Goal: Book appointment/travel/reservation

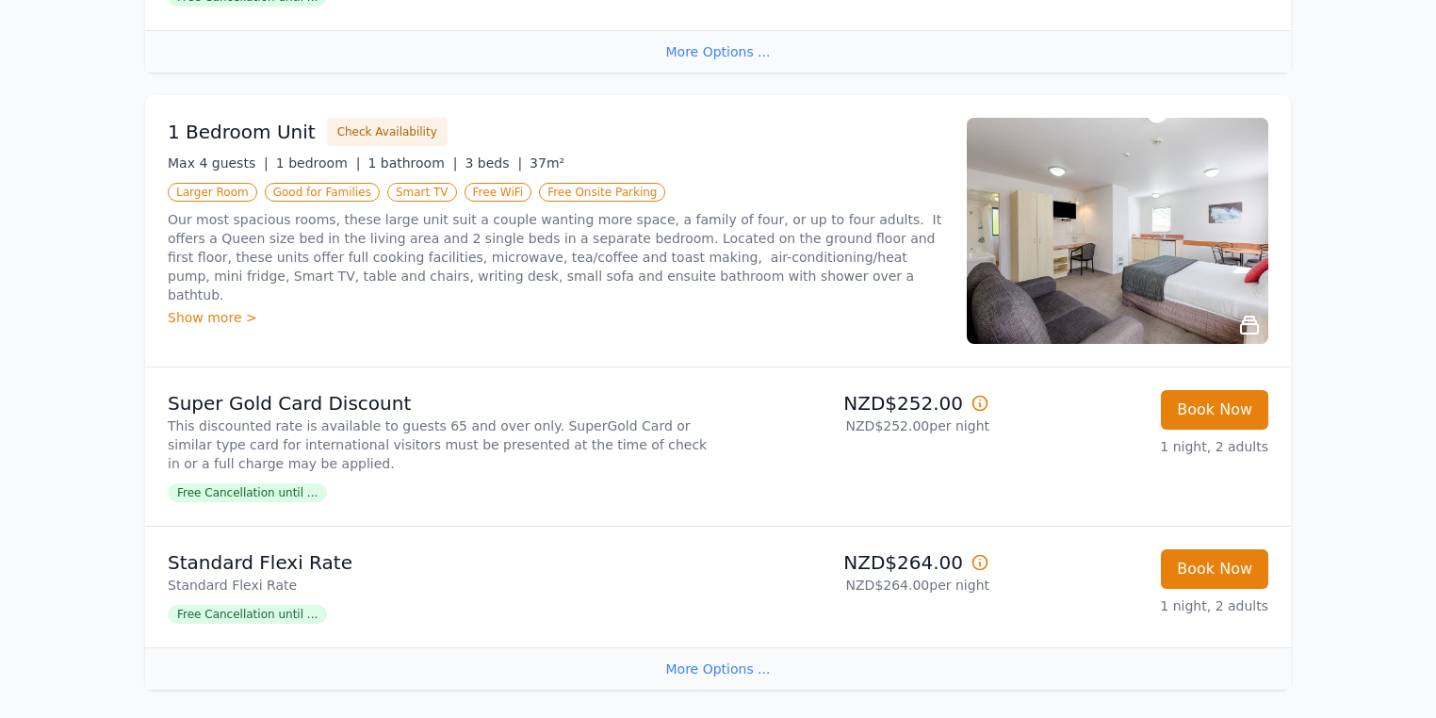
scroll to position [2036, 0]
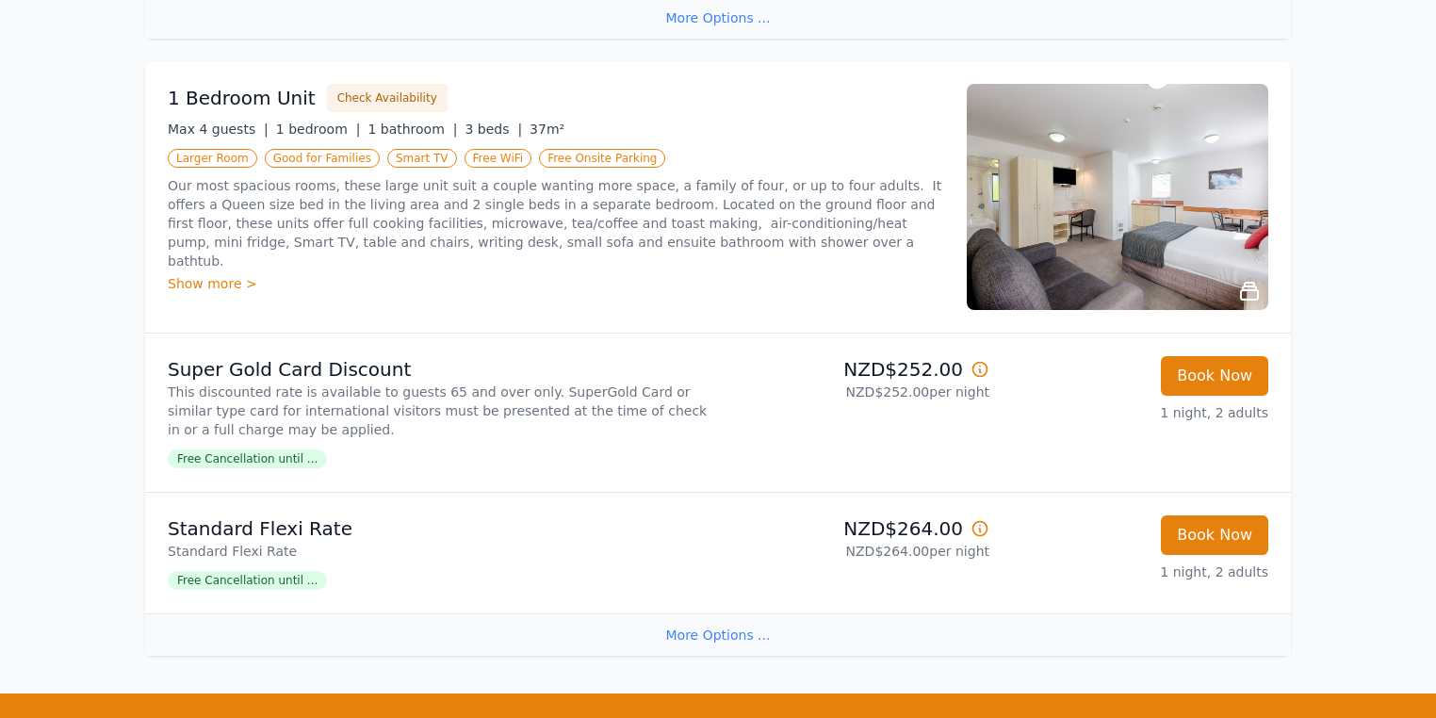
click at [1108, 275] on img at bounding box center [1118, 197] width 302 height 226
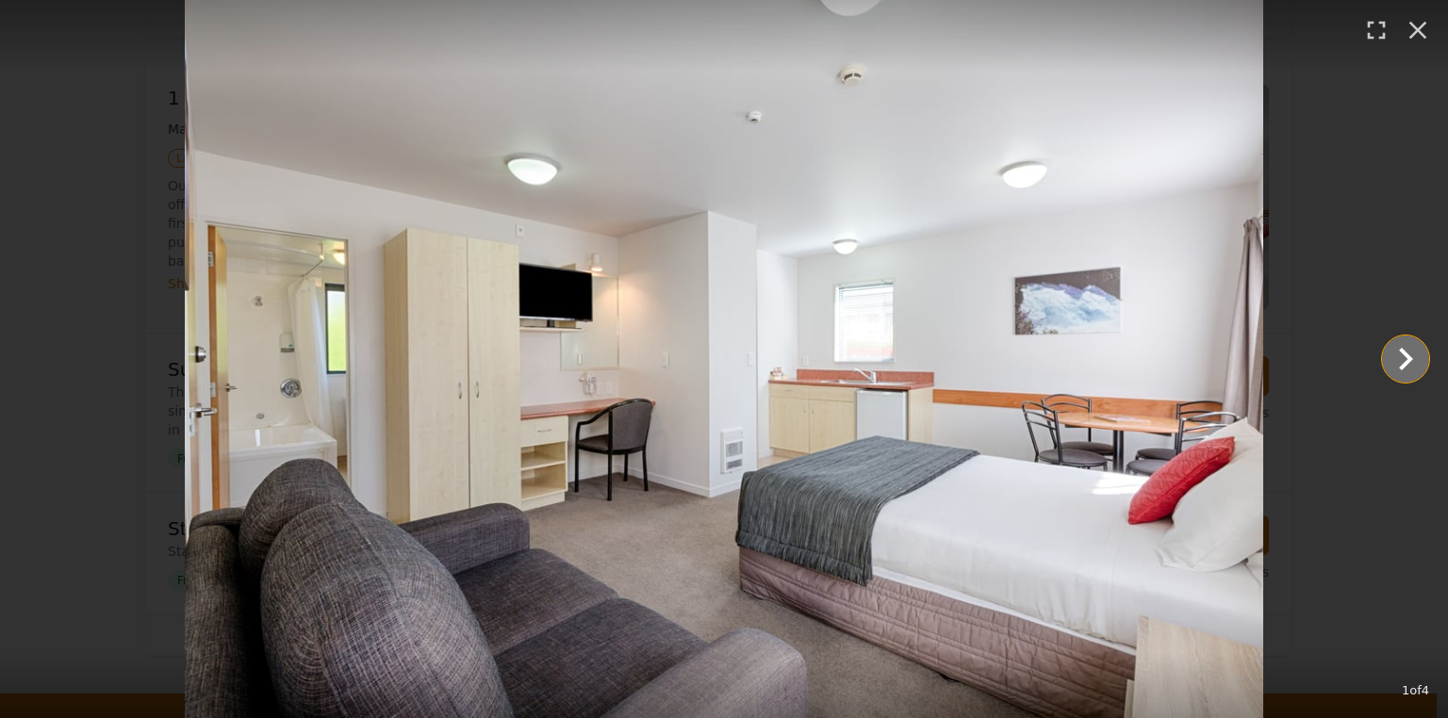
click at [1411, 362] on icon "Show slide 2 of 4" at bounding box center [1405, 358] width 45 height 45
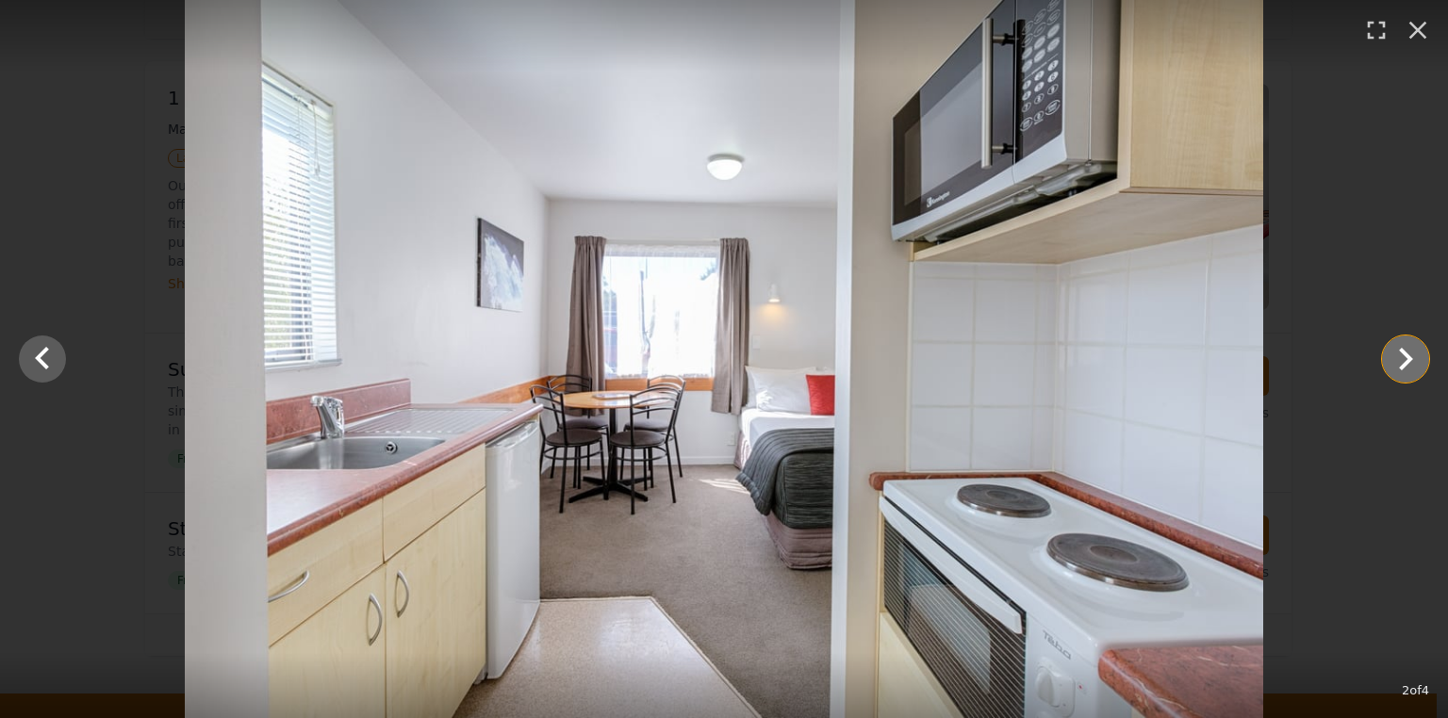
click at [1411, 360] on icon "Show slide 3 of 4" at bounding box center [1406, 359] width 14 height 23
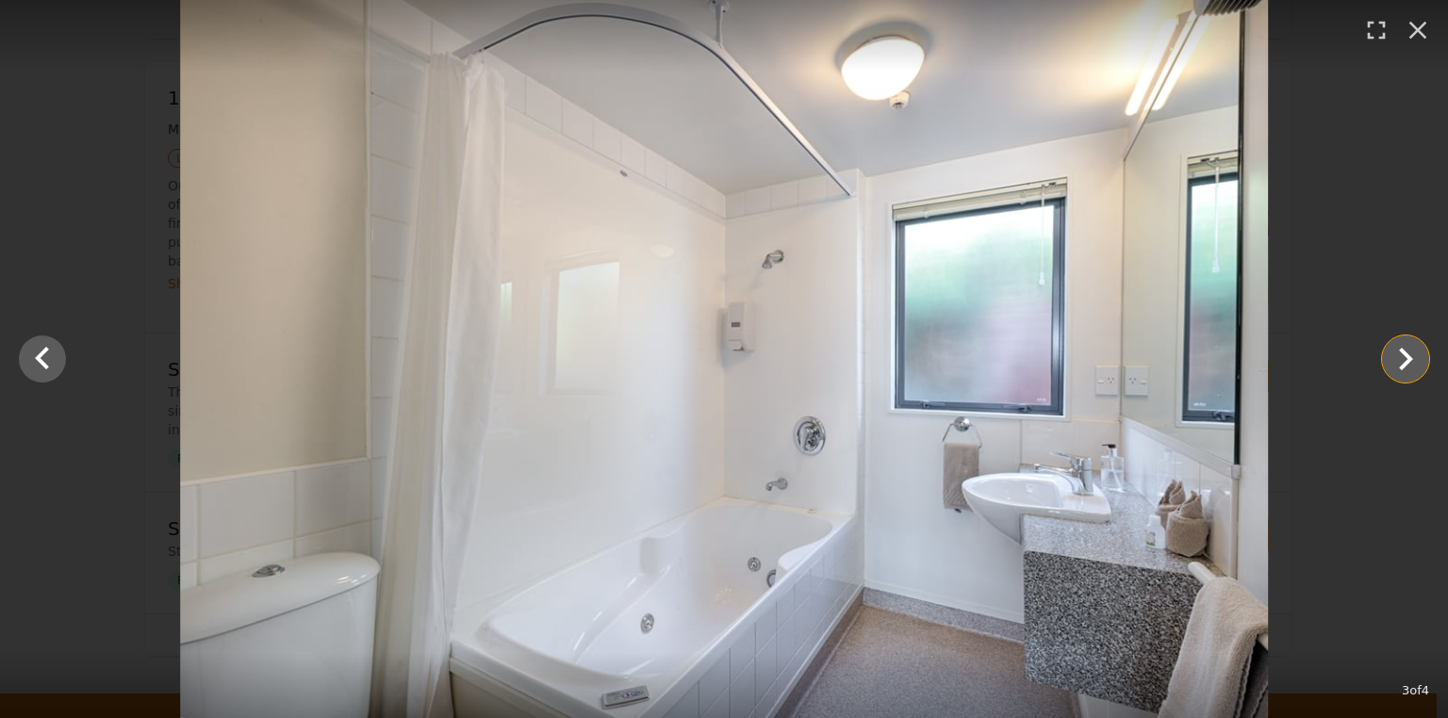
click at [1410, 358] on icon "Show slide 4 of 4" at bounding box center [1406, 359] width 14 height 23
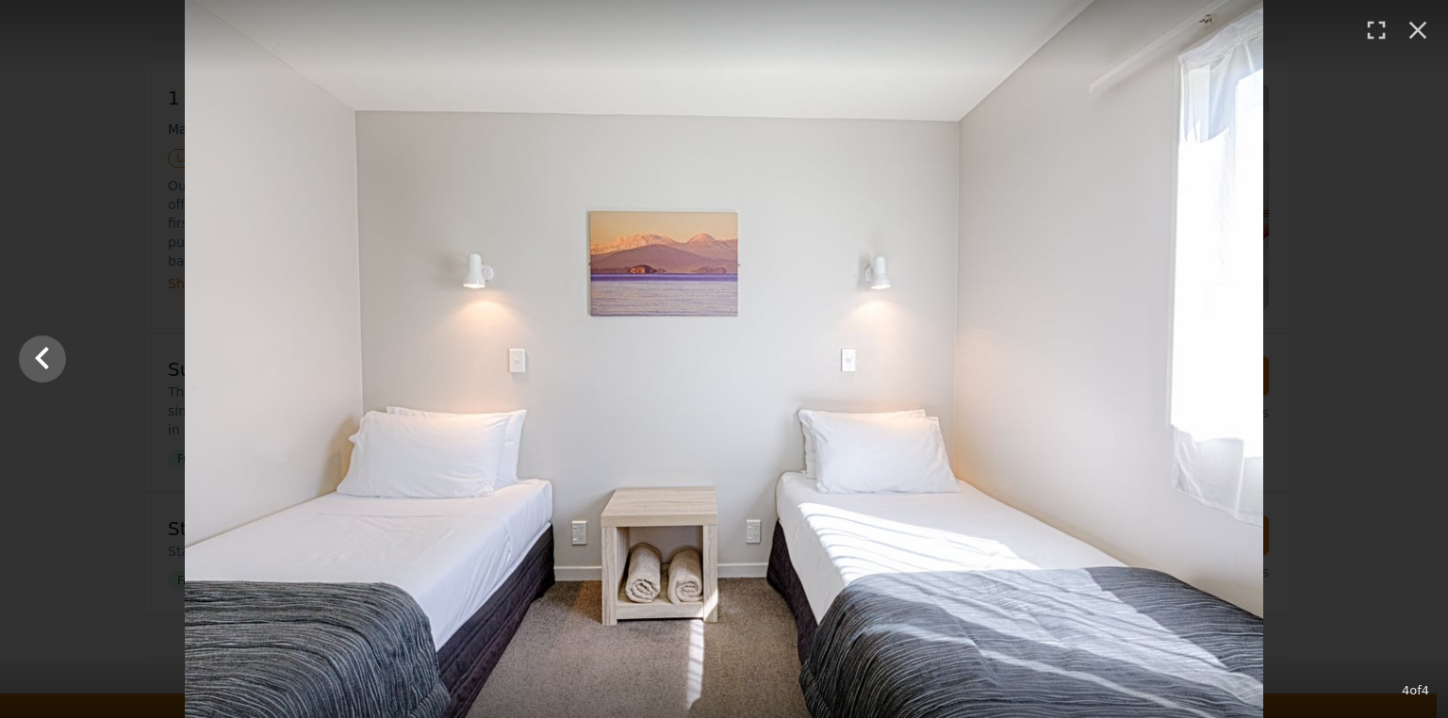
click at [1410, 358] on div at bounding box center [724, 359] width 1448 height 718
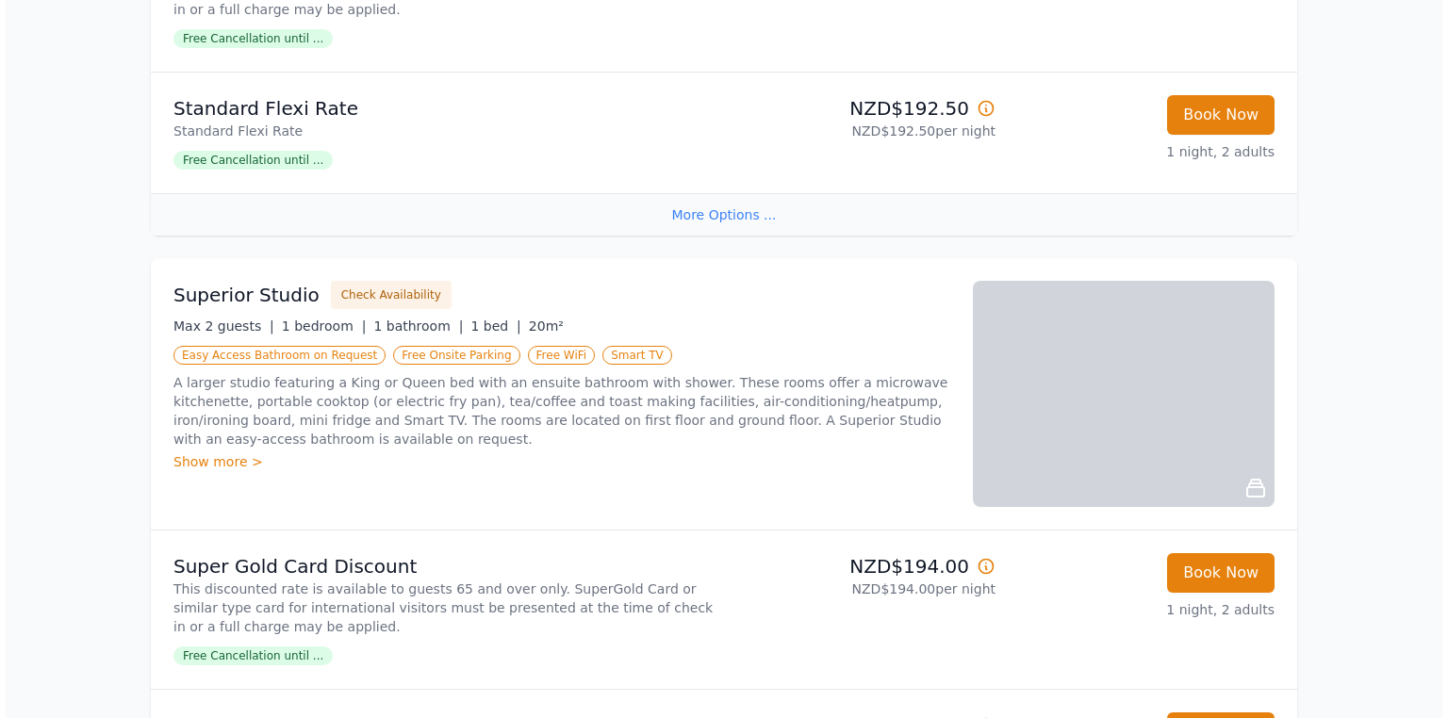
scroll to position [571, 0]
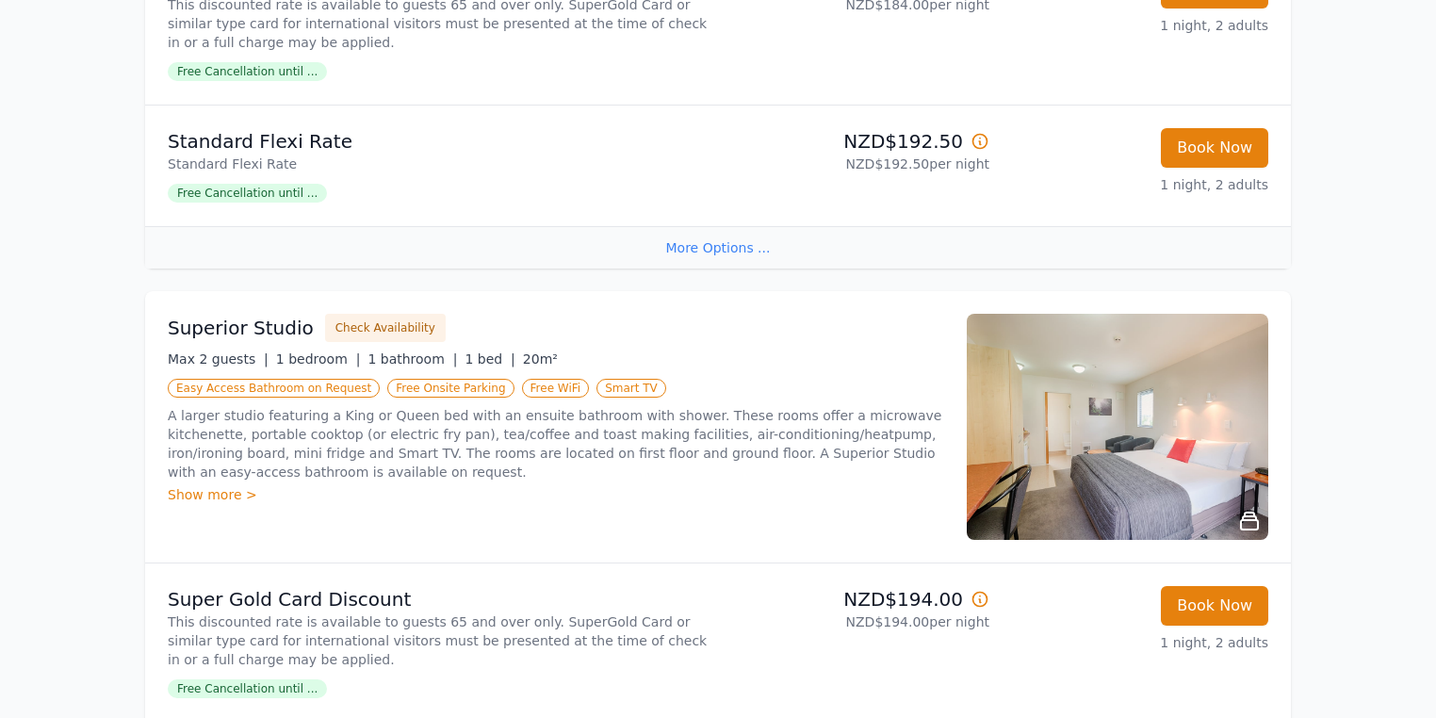
click at [1107, 390] on img at bounding box center [1118, 427] width 302 height 226
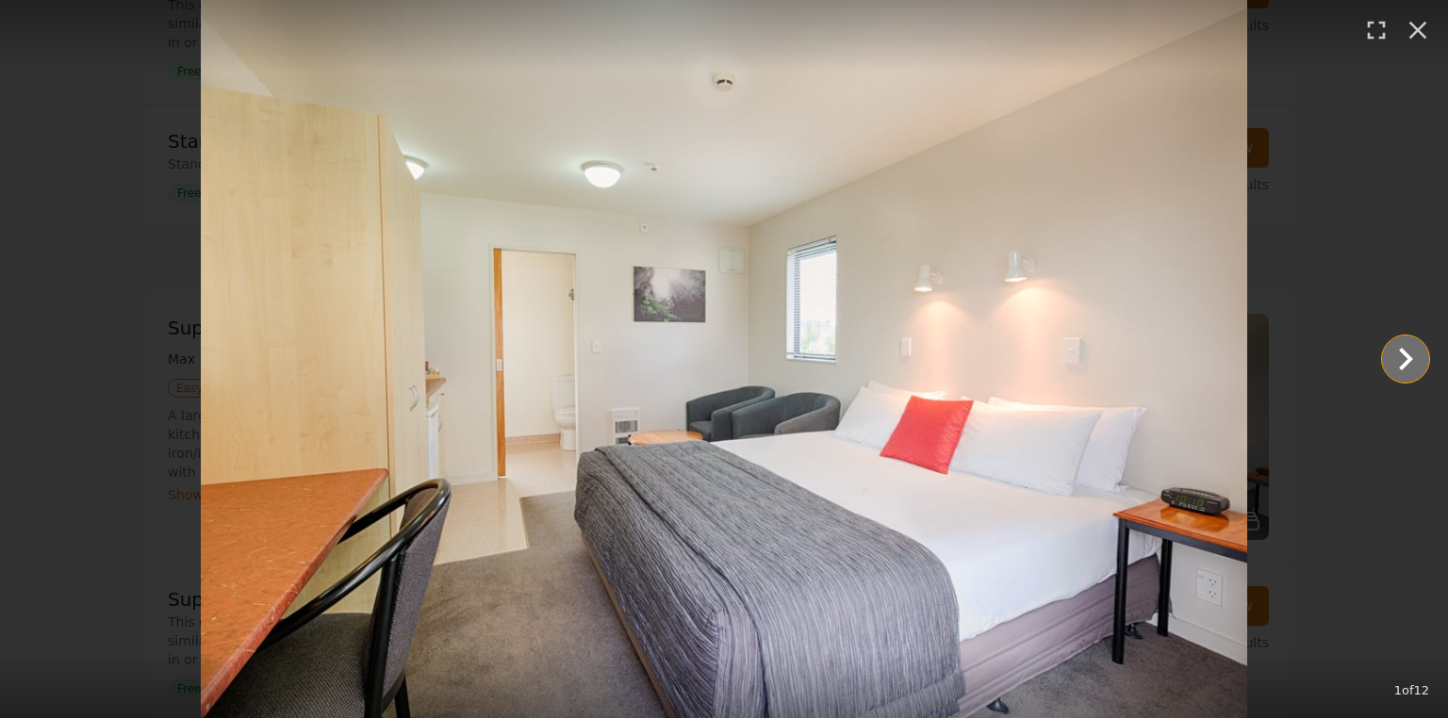
click at [1407, 364] on icon "Show slide 2 of 12" at bounding box center [1406, 359] width 14 height 23
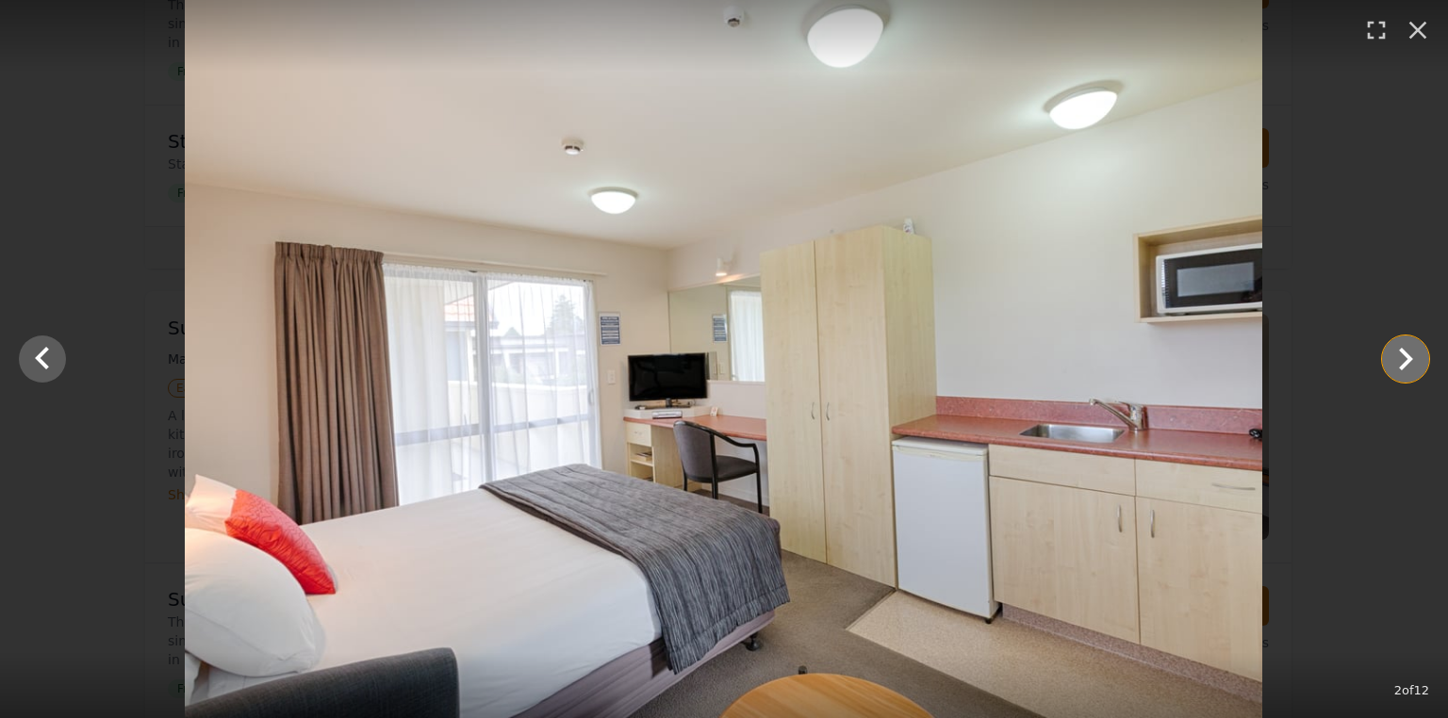
click at [1406, 362] on icon "Show slide 3 of 12" at bounding box center [1406, 359] width 14 height 23
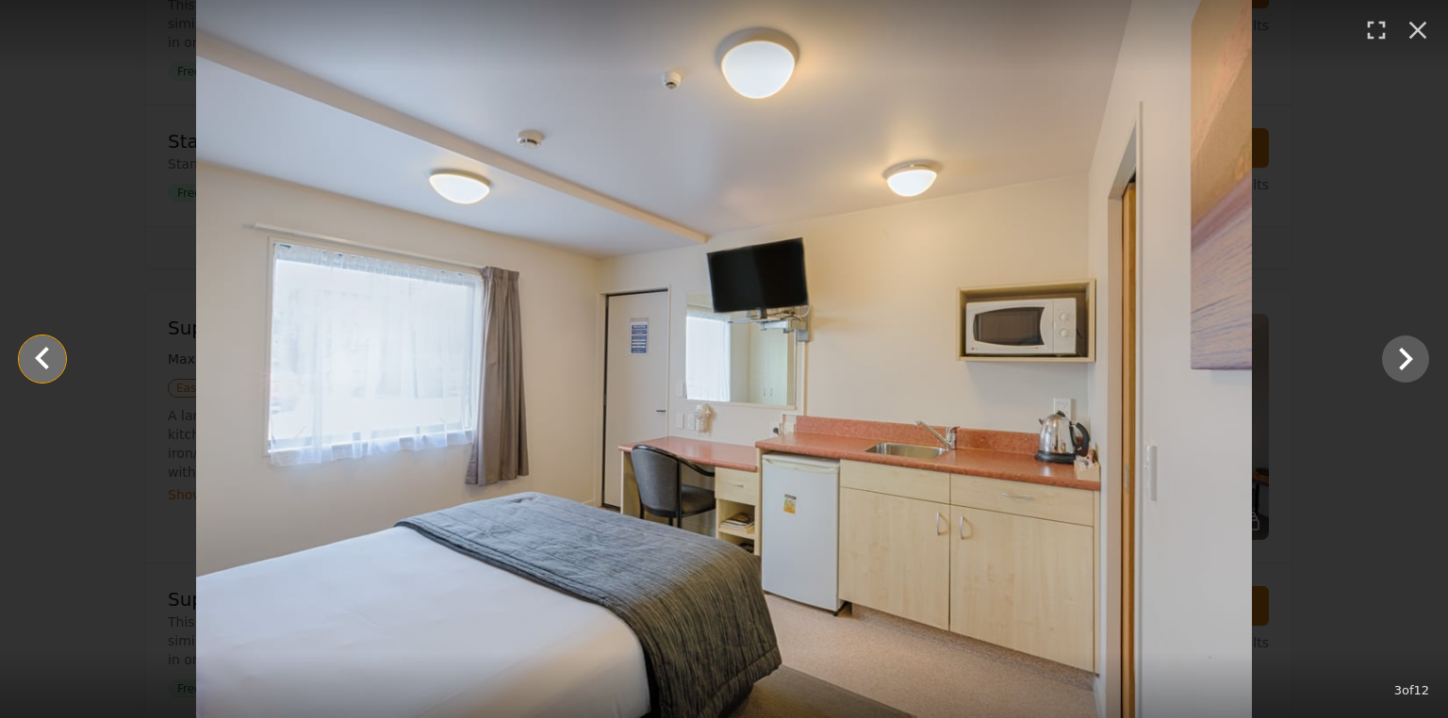
click at [47, 342] on icon "Show slide 2 of 12" at bounding box center [42, 358] width 45 height 45
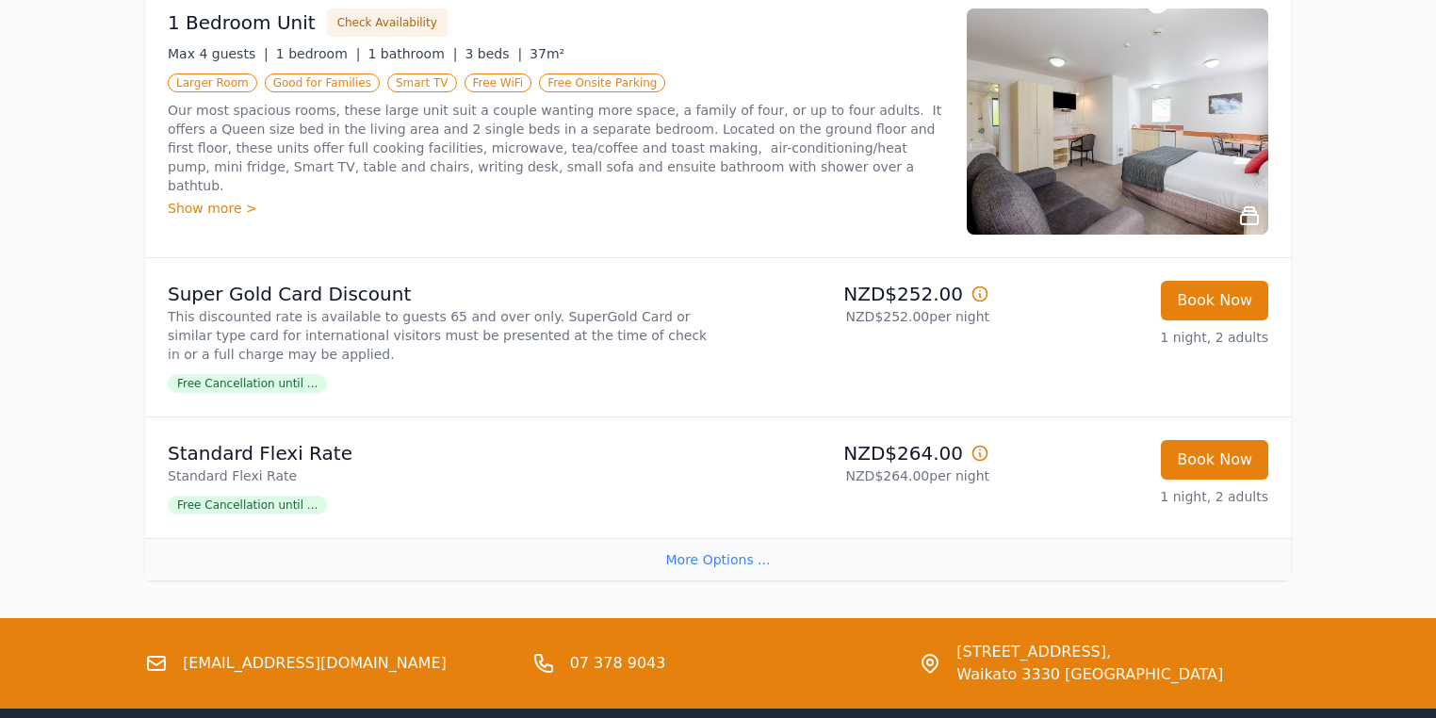
scroll to position [2187, 0]
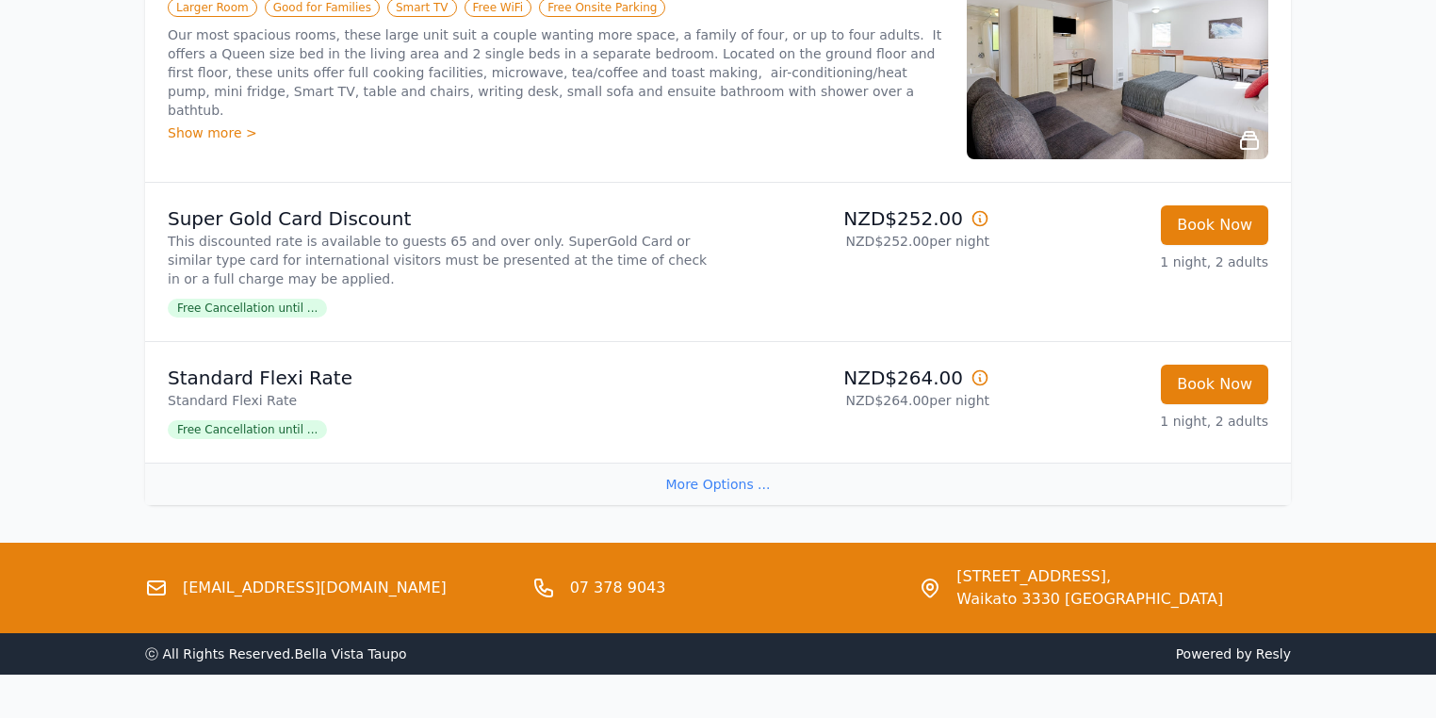
click at [684, 483] on div "More Options ..." at bounding box center [718, 484] width 1146 height 42
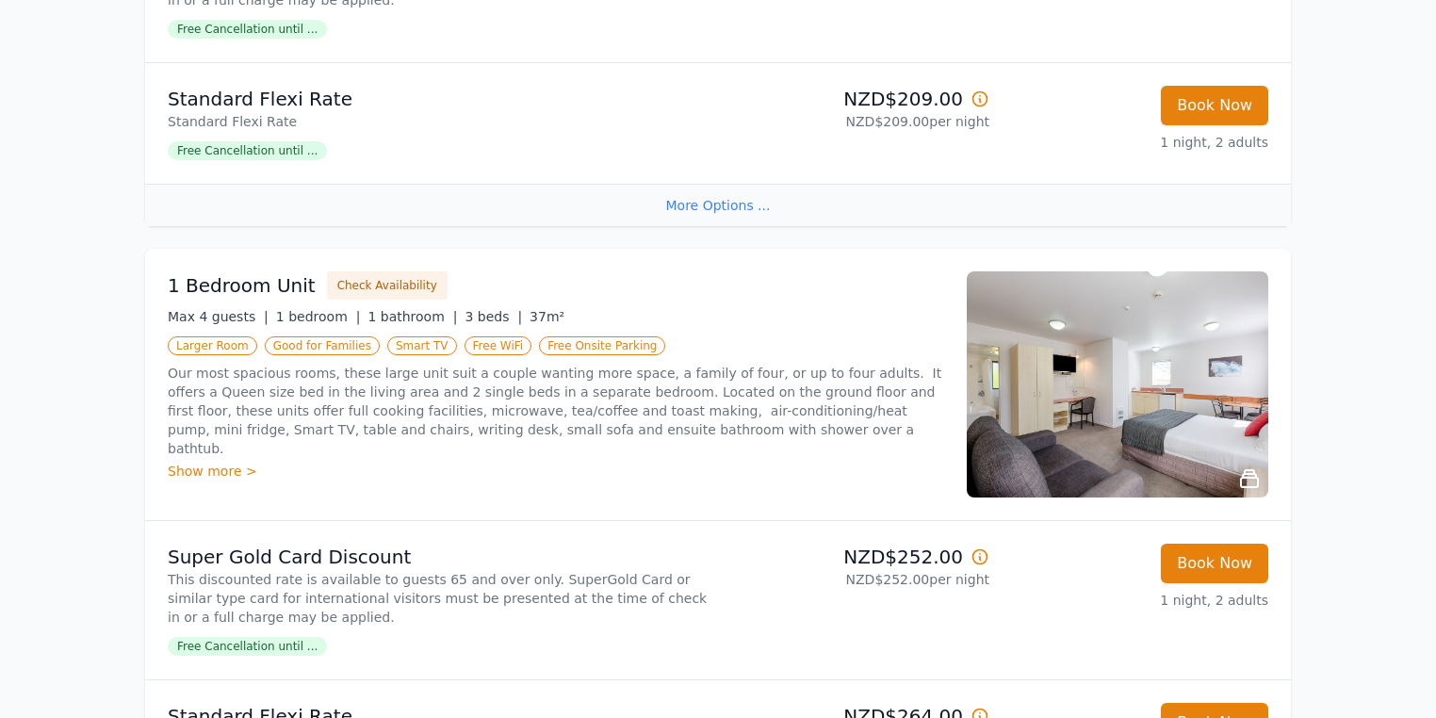
scroll to position [1735, 0]
